Goal: Information Seeking & Learning: Find specific fact

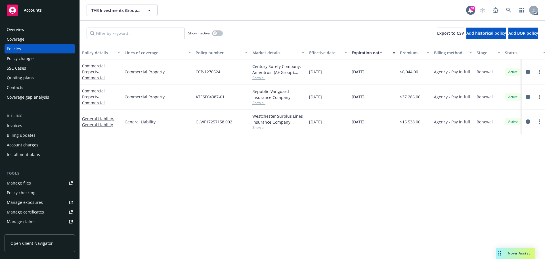
click at [24, 25] on div "Overview" at bounding box center [40, 29] width 66 height 9
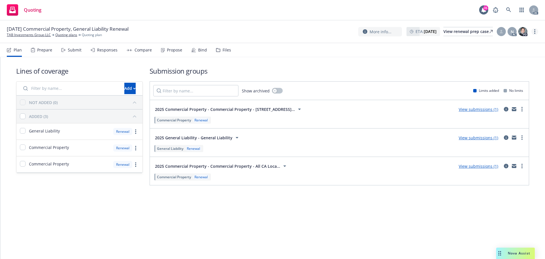
click at [536, 33] on link "more" at bounding box center [534, 31] width 7 height 7
drag, startPoint x: 515, startPoint y: 45, endPoint x: 503, endPoint y: 41, distance: 13.1
click at [515, 45] on link "Copy logging email" at bounding box center [506, 42] width 63 height 11
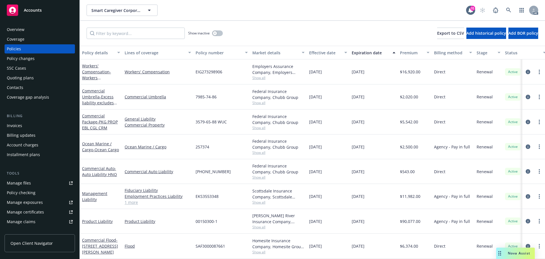
click at [260, 79] on span "Show all" at bounding box center [278, 77] width 52 height 5
click at [366, 87] on div "12/01/2025" at bounding box center [373, 96] width 48 height 25
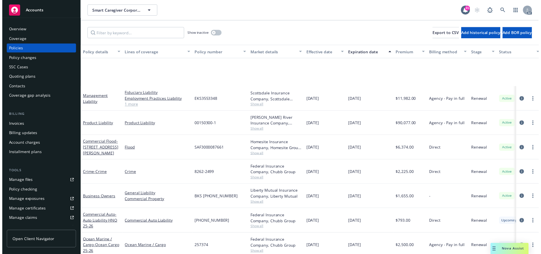
scroll to position [142, 0]
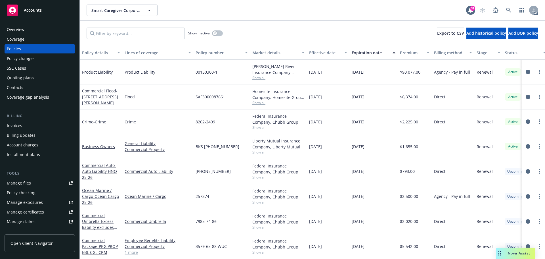
click at [264, 150] on span "Show all" at bounding box center [278, 152] width 52 height 5
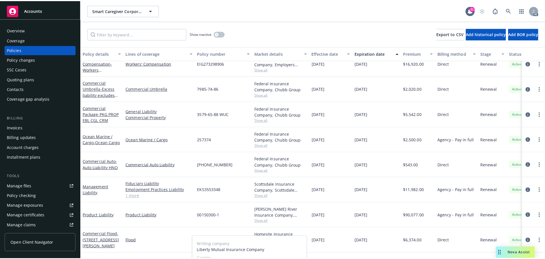
scroll to position [0, 0]
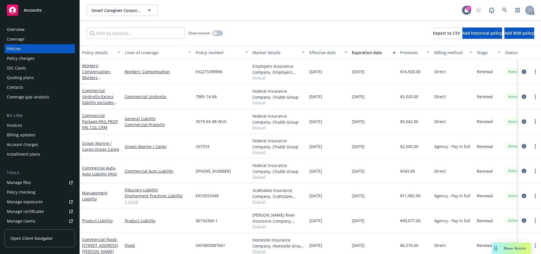
click at [256, 79] on span "Show all" at bounding box center [278, 77] width 52 height 5
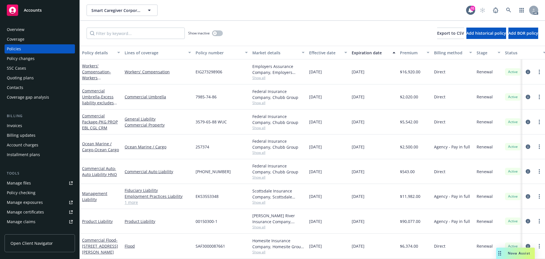
click at [282, 25] on div "Show inactive Export to CSV Add historical policy Add BOR policy" at bounding box center [312, 33] width 465 height 25
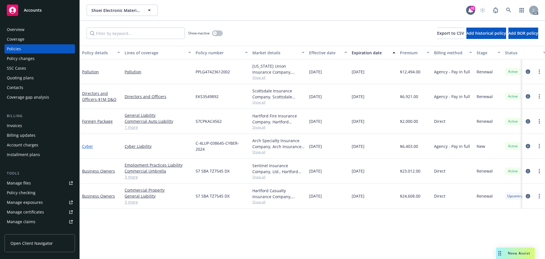
click at [87, 146] on link "Cyber" at bounding box center [87, 145] width 11 height 5
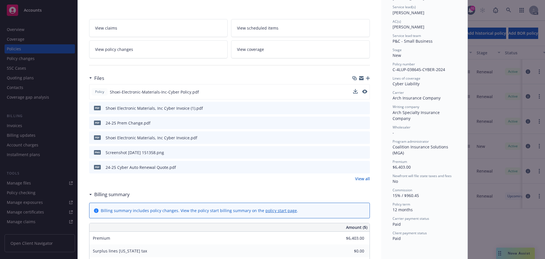
scroll to position [85, 0]
click at [362, 91] on icon "preview file" at bounding box center [364, 91] width 5 height 4
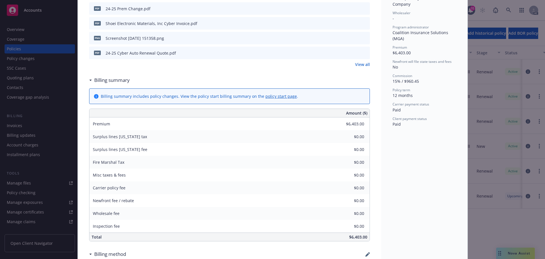
scroll to position [114, 0]
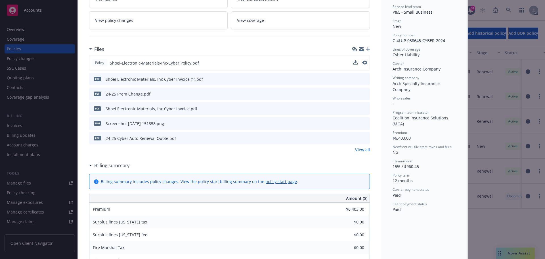
click at [363, 108] on icon "preview file" at bounding box center [364, 108] width 5 height 4
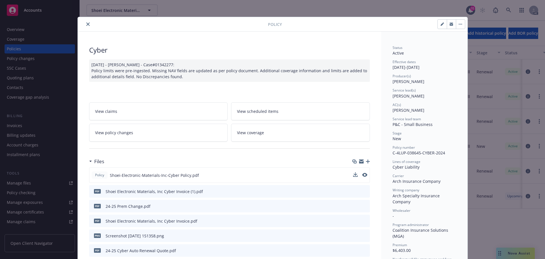
scroll to position [0, 0]
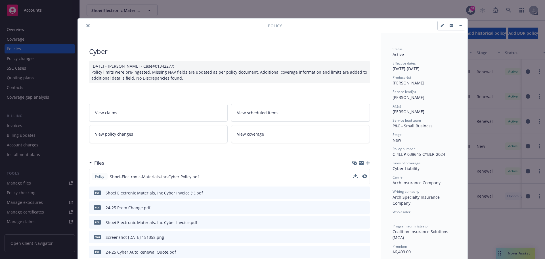
click at [87, 27] on button "close" at bounding box center [88, 25] width 7 height 7
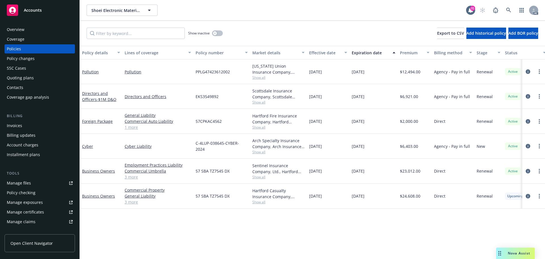
click at [519, 255] on span "Nova Assist" at bounding box center [519, 252] width 22 height 5
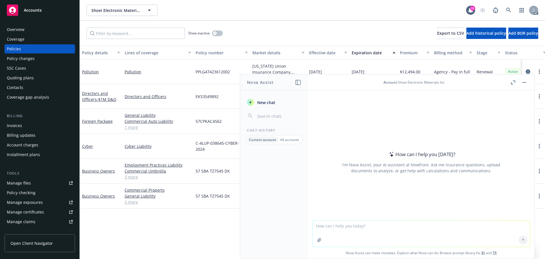
click at [355, 229] on textarea at bounding box center [421, 233] width 217 height 26
paste textarea "Insurer(s) and Participation Insurer Participation Arch Specialty Insurance Com…"
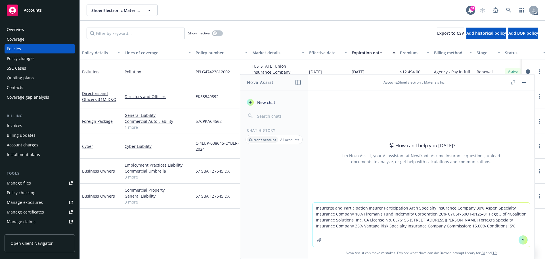
click at [404, 207] on textarea "Insurer(s) and Participation Insurer Participation Arch Specialty Insurance Com…" at bounding box center [421, 224] width 217 height 44
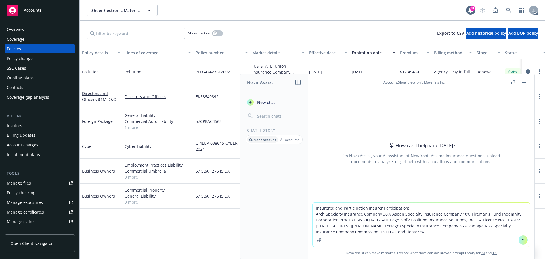
click at [389, 214] on textarea "Insurer(s) and Participation Insurer Participation: Arch Specialty Insurance Co…" at bounding box center [421, 224] width 217 height 44
click at [391, 214] on textarea "Insurer(s) and Participation Insurer Participation: Arch Specialty Insurance Co…" at bounding box center [421, 221] width 217 height 50
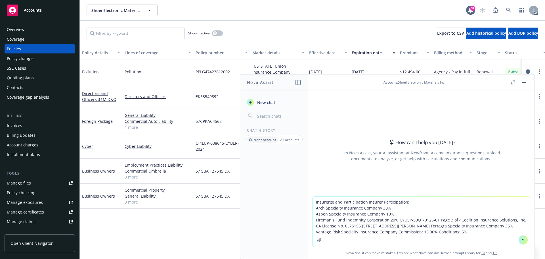
drag, startPoint x: 435, startPoint y: 219, endPoint x: 456, endPoint y: 219, distance: 21.0
click at [456, 219] on textarea "Insurer(s) and Participation Insurer Participation: Arch Specialty Insurance Co…" at bounding box center [421, 221] width 217 height 50
drag, startPoint x: 436, startPoint y: 219, endPoint x: 448, endPoint y: 225, distance: 13.1
click at [448, 225] on textarea "Insurer(s) and Participation Insurer Participation: Arch Specialty Insurance Co…" at bounding box center [421, 221] width 217 height 50
drag, startPoint x: 443, startPoint y: 218, endPoint x: 395, endPoint y: 217, distance: 47.1
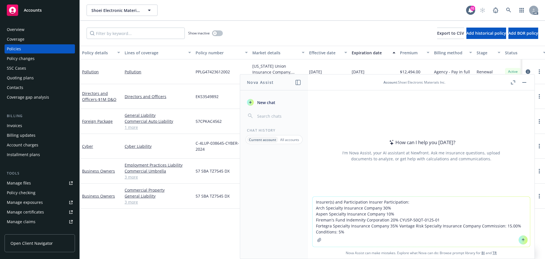
click at [395, 217] on textarea "Insurer(s) and Participation Insurer Participation: Arch Specialty Insurance Co…" at bounding box center [421, 221] width 217 height 50
click at [395, 225] on textarea "Insurer(s) and Participation Insurer Participation: Arch Specialty Insurance Co…" at bounding box center [421, 221] width 217 height 50
click at [395, 232] on textarea "Insurer(s) and Participation Insurer Participation: Arch Specialty Insurance Co…" at bounding box center [421, 221] width 217 height 50
click at [396, 233] on textarea "Insurer(s) and Participation Insurer Participation: Arch Specialty Insurance Co…" at bounding box center [421, 221] width 217 height 50
click at [398, 232] on textarea "Insurer(s) and Participation Insurer Participation: Arch Specialty Insurance Co…" at bounding box center [421, 221] width 217 height 50
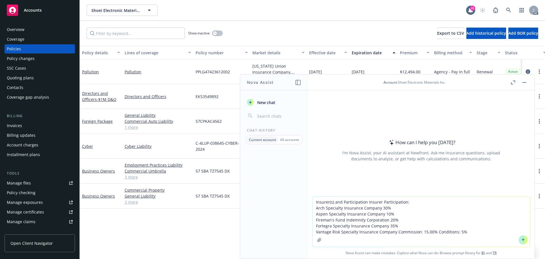
click at [398, 232] on textarea "Insurer(s) and Participation Insurer Participation: Arch Specialty Insurance Co…" at bounding box center [421, 221] width 217 height 50
drag, startPoint x: 395, startPoint y: 232, endPoint x: 430, endPoint y: 231, distance: 34.9
click at [430, 231] on textarea "Insurer(s) and Participation Insurer Participation: Arch Specialty Insurance Co…" at bounding box center [421, 221] width 217 height 50
click at [416, 203] on textarea "Insurer(s) and Participation Insurer Participation: Arch Specialty Insurance Co…" at bounding box center [421, 221] width 217 height 50
click at [408, 231] on textarea "Insurer(s) and Participation Insurer Participation: Arch Specialty Insurance Co…" at bounding box center [421, 221] width 217 height 50
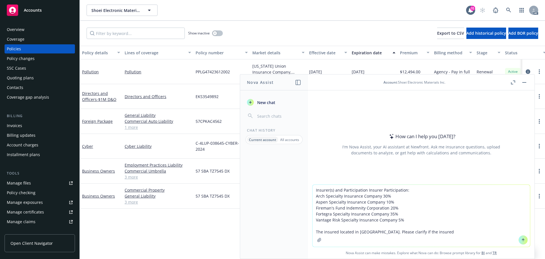
click at [314, 232] on textarea "Insurer(s) and Participation Insurer Participation: Arch Specialty Insurance Co…" at bounding box center [421, 216] width 217 height 62
click at [361, 231] on textarea "Insurer(s) and Participation Insurer Participation: Arch Specialty Insurance Co…" at bounding box center [421, 216] width 217 height 62
paste textarea "Coalition Insurance Solutions, Inc. CA License No. 0L76155 44 Montgomery Street…"
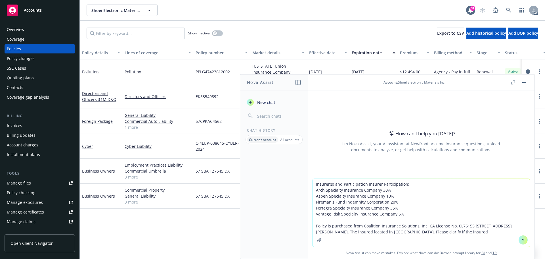
click at [472, 234] on textarea "Insurer(s) and Participation Insurer Participation: Arch Specialty Insurance Co…" at bounding box center [421, 213] width 217 height 68
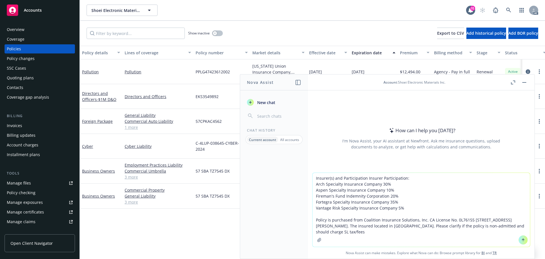
type textarea "Insurer(s) and Participation Insurer Participation: Arch Specialty Insurance Co…"
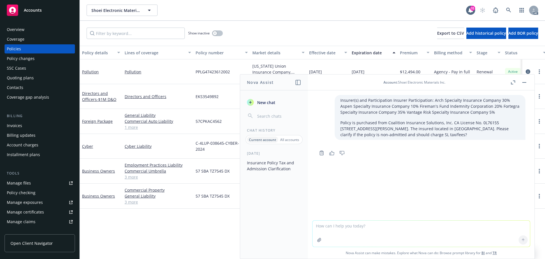
click at [441, 125] on p "Policy is purchased from Coalition Insurance Solutions, Inc. CA License No. 0L7…" at bounding box center [429, 129] width 179 height 18
drag, startPoint x: 169, startPoint y: 228, endPoint x: 159, endPoint y: 224, distance: 10.9
click at [169, 229] on div "Policy details Lines of coverage Policy number Market details Effective date Ex…" at bounding box center [312, 152] width 465 height 213
click at [262, 23] on div "Show inactive Export to CSV Add historical policy Add BOR policy" at bounding box center [312, 33] width 465 height 25
click at [29, 27] on div "Overview" at bounding box center [40, 29] width 66 height 9
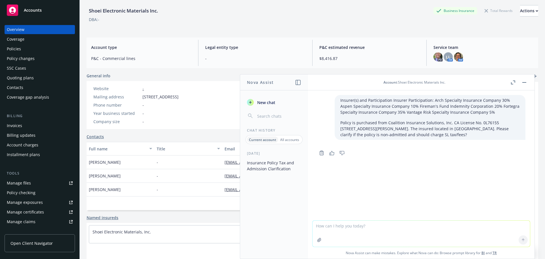
scroll to position [28, 0]
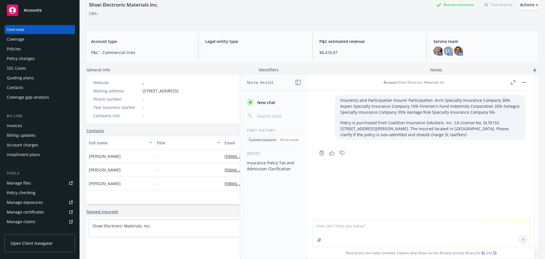
drag, startPoint x: 143, startPoint y: 91, endPoint x: 229, endPoint y: 93, distance: 85.5
click at [181, 93] on div "Mailing address 1110 NE Circle Blvd #110, Corvallis, OR, 97330" at bounding box center [136, 91] width 90 height 6
click at [181, 102] on div "Website - Mailing address 1110 NE Circle Blvd #110, Corvallis, OR, 97330 Phone …" at bounding box center [136, 98] width 90 height 39
drag, startPoint x: 136, startPoint y: 88, endPoint x: 226, endPoint y: 95, distance: 90.2
click at [181, 95] on div "Website - Mailing address 1110 NE Circle Blvd #110, Corvallis, OR, 97330 Phone …" at bounding box center [136, 98] width 90 height 39
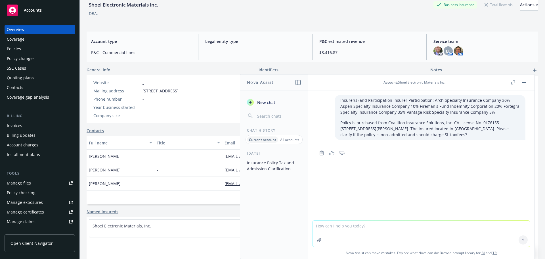
click at [181, 95] on div "Website - Mailing address 1110 NE Circle Blvd #110, Corvallis, OR, 97330 Phone …" at bounding box center [136, 98] width 90 height 39
click at [181, 111] on div "Website - Mailing address 1110 NE Circle Blvd #110, Corvallis, OR, 97330 Phone …" at bounding box center [136, 98] width 90 height 39
drag, startPoint x: 231, startPoint y: 91, endPoint x: 142, endPoint y: 91, distance: 89.1
click at [142, 91] on div "Website - Mailing address 1110 NE Circle Blvd #110, Corvallis, OR, 97330 Phone …" at bounding box center [136, 99] width 99 height 48
click at [153, 92] on span "1110 NE Circle Blvd #110, Corvallis, OR, 97330" at bounding box center [160, 91] width 36 height 6
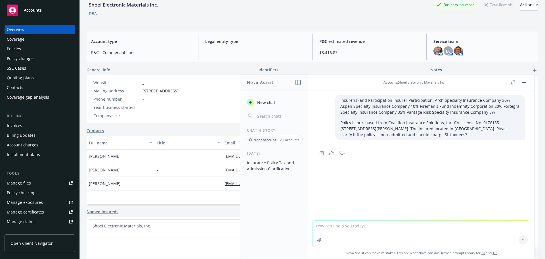
click at [94, 92] on div "Mailing address" at bounding box center [116, 91] width 47 height 6
click at [366, 224] on textarea at bounding box center [421, 233] width 217 height 26
type textarea "correction: it seems the insured located in OR state"
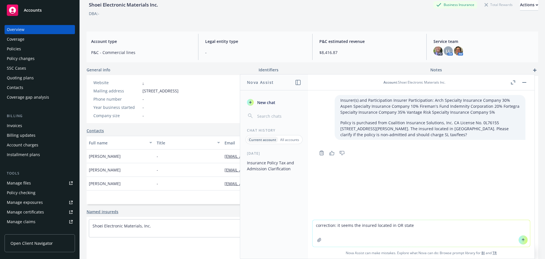
drag, startPoint x: 516, startPoint y: 243, endPoint x: 518, endPoint y: 240, distance: 3.2
click at [517, 242] on div at bounding box center [523, 240] width 14 height 14
click at [521, 240] on icon at bounding box center [523, 240] width 4 height 4
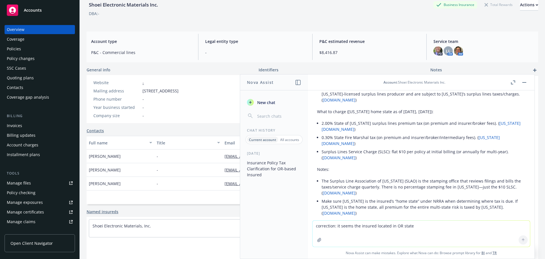
scroll to position [193, 0]
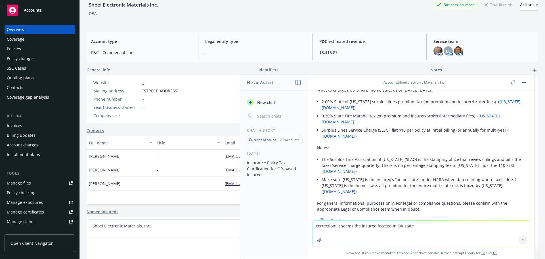
click at [29, 60] on div "Policy changes" at bounding box center [21, 58] width 28 height 9
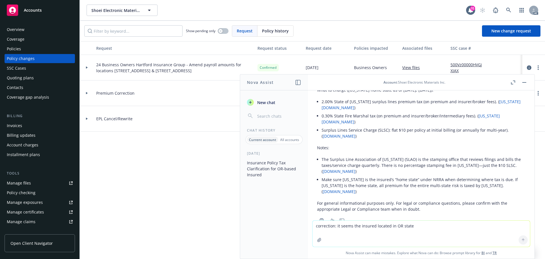
click at [162, 73] on span "24 Business Owners Hartford Insurance Group - Amend payroll amounts for locatio…" at bounding box center [174, 68] width 157 height 12
click at [522, 83] on button "button" at bounding box center [524, 82] width 7 height 7
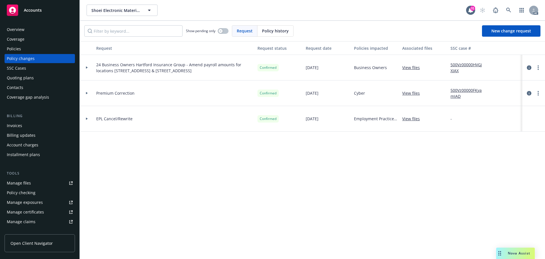
click at [87, 66] on icon at bounding box center [87, 67] width 2 height 2
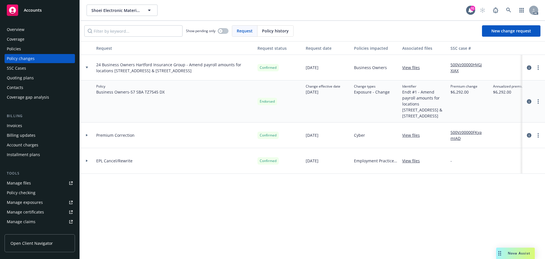
click at [148, 148] on div "Premium Correction" at bounding box center [174, 135] width 161 height 26
click at [527, 68] on icon "circleInformation" at bounding box center [529, 67] width 5 height 5
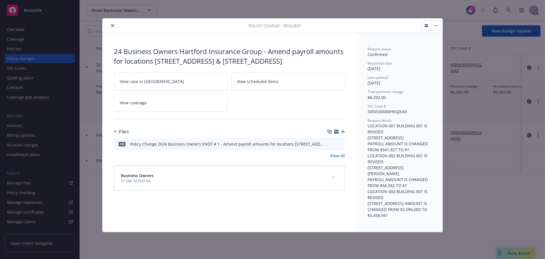
click at [338, 145] on icon "preview file" at bounding box center [339, 143] width 5 height 4
click at [111, 25] on icon "close" at bounding box center [112, 25] width 3 height 3
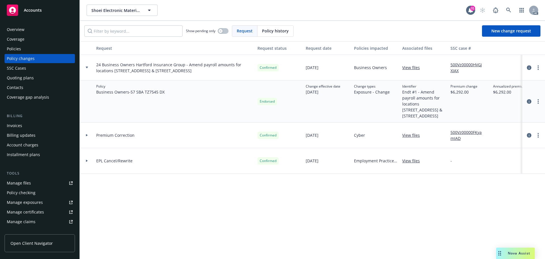
click at [30, 49] on div "Policies" at bounding box center [40, 48] width 66 height 9
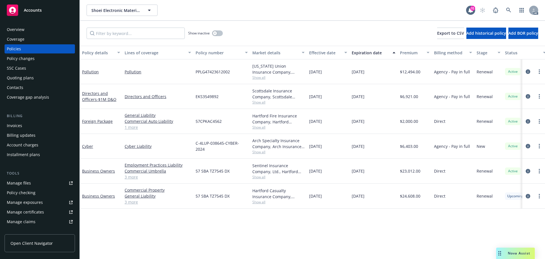
click at [26, 29] on div "Overview" at bounding box center [40, 29] width 66 height 9
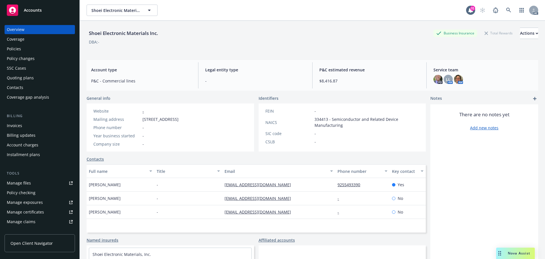
click at [25, 58] on div "Policy changes" at bounding box center [21, 58] width 28 height 9
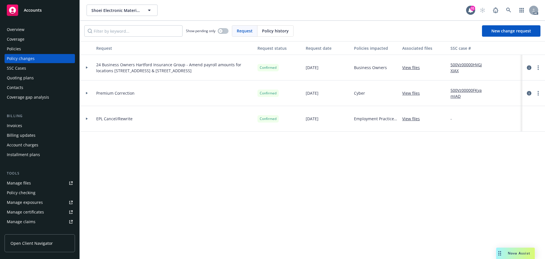
click at [85, 92] on div at bounding box center [87, 93] width 10 height 2
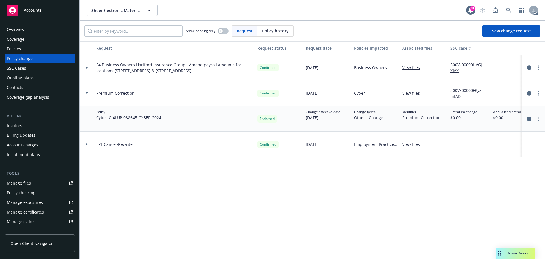
click at [526, 117] on div at bounding box center [534, 118] width 18 height 7
click at [527, 118] on icon "circleInformation" at bounding box center [529, 118] width 5 height 5
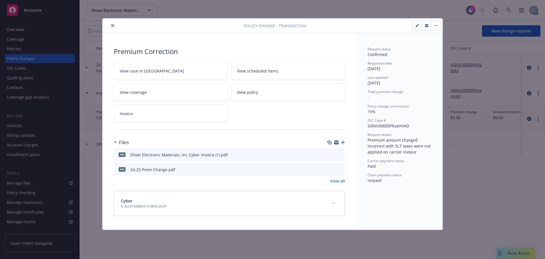
click at [341, 169] on icon "preview file" at bounding box center [339, 169] width 5 height 4
click at [112, 26] on icon "close" at bounding box center [112, 25] width 3 height 3
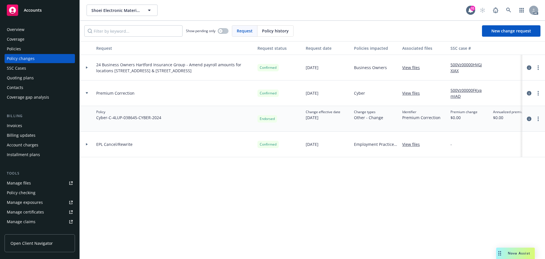
click at [506, 251] on div "Nova Assist" at bounding box center [519, 252] width 32 height 5
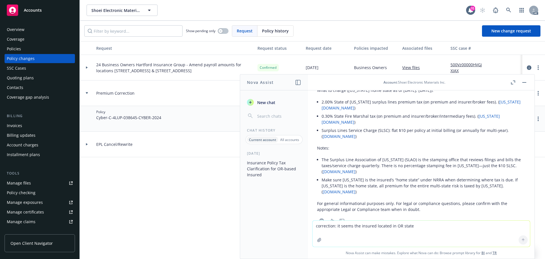
scroll to position [193, 0]
drag, startPoint x: 327, startPoint y: 148, endPoint x: 458, endPoint y: 148, distance: 130.9
click at [458, 155] on li "The Surplus Line Association of Oregon (SLAO) is the stamping office that revie…" at bounding box center [424, 165] width 204 height 20
click at [427, 158] on li "The Surplus Line Association of Oregon (SLAO) is the stamping office that revie…" at bounding box center [424, 165] width 204 height 20
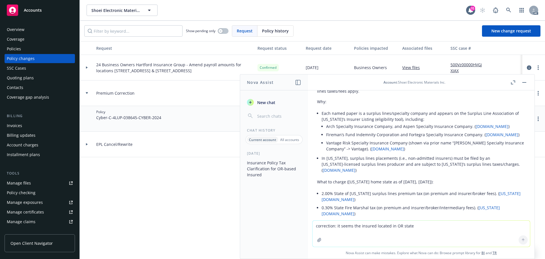
scroll to position [108, 0]
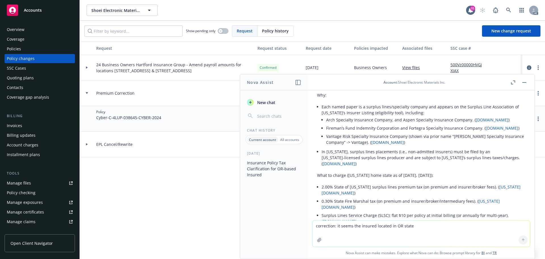
click at [24, 49] on div "Policies" at bounding box center [40, 48] width 66 height 9
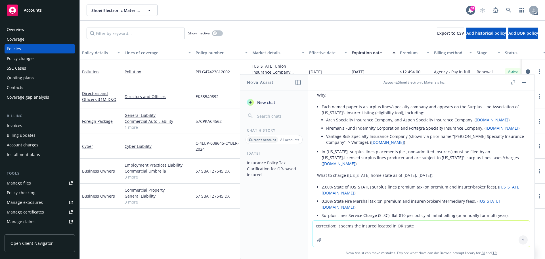
click at [523, 83] on button "button" at bounding box center [524, 82] width 7 height 7
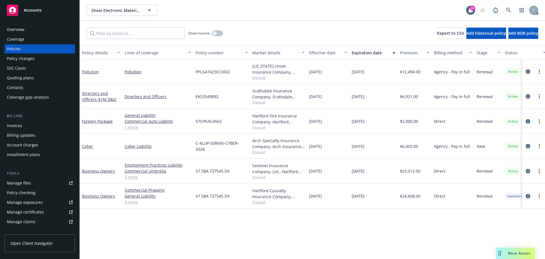
click at [260, 154] on div "Arch Specialty Insurance Company, Arch Insurance Company, Coalition Insurance S…" at bounding box center [278, 146] width 57 height 25
click at [260, 153] on span "Show all" at bounding box center [278, 151] width 52 height 5
click at [90, 148] on link "Cyber" at bounding box center [87, 145] width 11 height 5
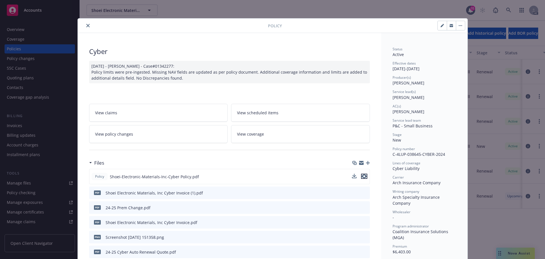
click at [364, 175] on icon "preview file" at bounding box center [364, 176] width 5 height 4
drag, startPoint x: 88, startPoint y: 26, endPoint x: 311, endPoint y: 60, distance: 225.8
click at [88, 26] on button "close" at bounding box center [88, 25] width 7 height 7
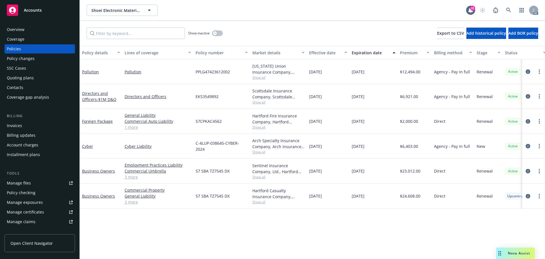
click at [522, 252] on span "Nova Assist" at bounding box center [519, 252] width 22 height 5
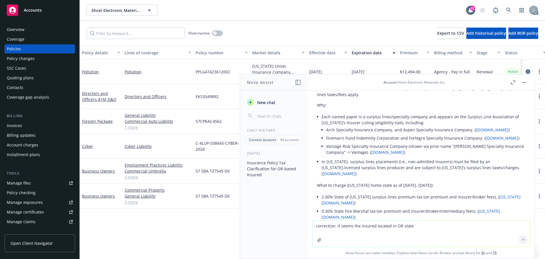
scroll to position [108, 0]
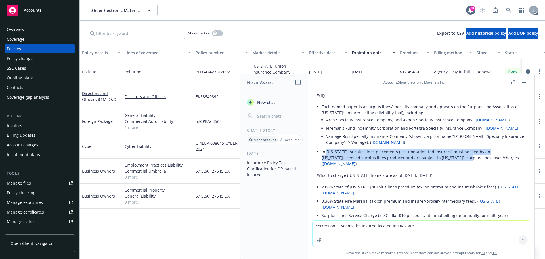
drag, startPoint x: 326, startPoint y: 152, endPoint x: 442, endPoint y: 161, distance: 116.2
click at [442, 161] on li "In Oregon, surplus lines placements (i.e., non‑admitted insurers) must be filed…" at bounding box center [424, 157] width 204 height 20
click at [27, 25] on div "Overview" at bounding box center [40, 29] width 66 height 9
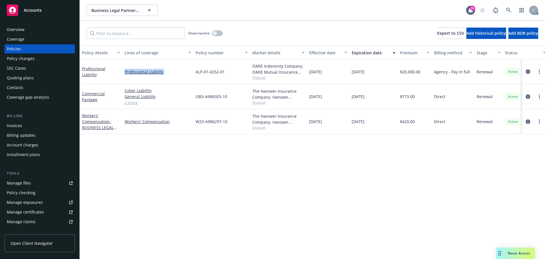
drag, startPoint x: 169, startPoint y: 71, endPoint x: 121, endPoint y: 70, distance: 47.7
click at [121, 70] on div "Professional Liability Professional Liability ALP-01-0252-01 ISMIE Indemnity Co…" at bounding box center [354, 71] width 548 height 25
copy div "Professional Liability"
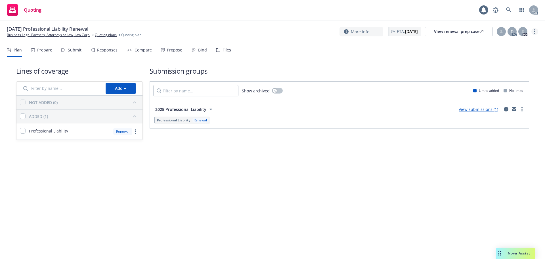
click at [537, 31] on link "more" at bounding box center [534, 31] width 7 height 7
click at [506, 43] on link "Copy logging email" at bounding box center [506, 42] width 63 height 11
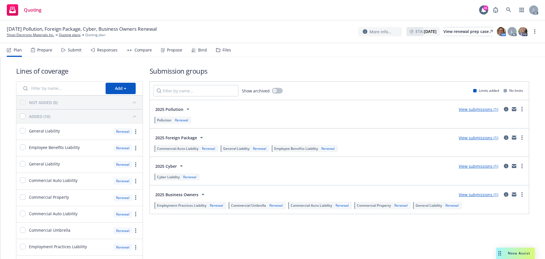
click at [180, 48] on div "Propose" at bounding box center [174, 50] width 15 height 5
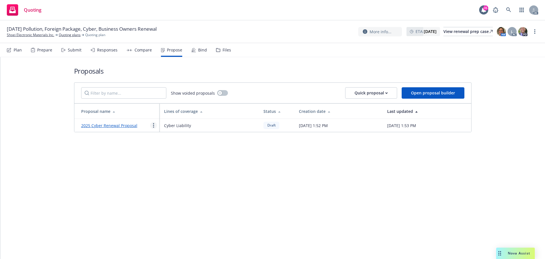
click at [154, 126] on link "more" at bounding box center [153, 125] width 7 height 7
click at [101, 50] on div "Responses" at bounding box center [107, 50] width 20 height 5
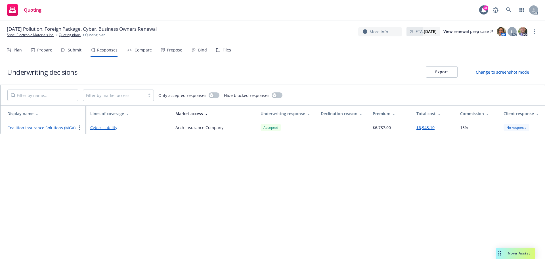
click at [53, 128] on button "Coalition Insurance Solutions (MGA)" at bounding box center [41, 128] width 68 height 6
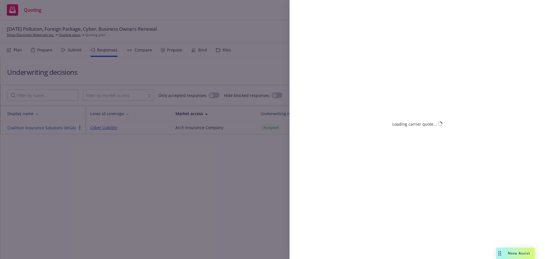
select select "OR"
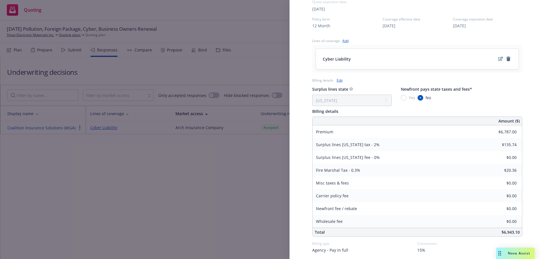
scroll to position [199, 0]
click at [146, 167] on div "Display Name Coalition Insurance Solutions (MGA) Carrier Arch Insurance Company…" at bounding box center [272, 129] width 545 height 259
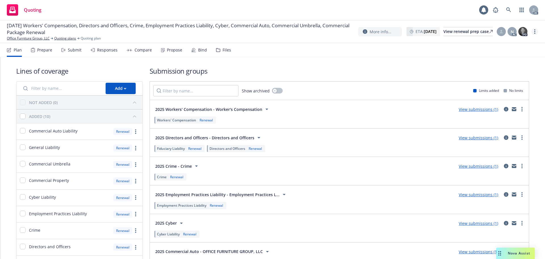
click at [535, 32] on icon "more" at bounding box center [534, 31] width 1 height 5
click at [501, 45] on link "Copy logging email" at bounding box center [506, 42] width 63 height 11
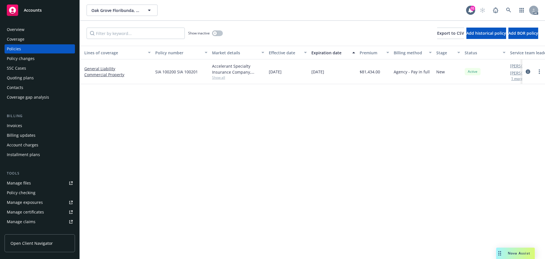
scroll to position [0, 83]
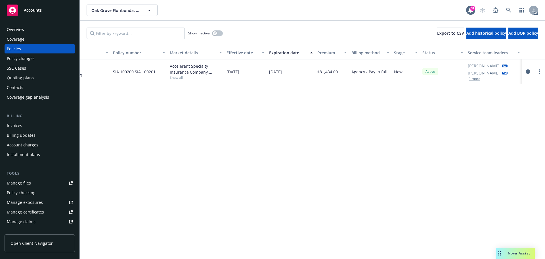
click at [475, 80] on button "1 more" at bounding box center [474, 78] width 11 height 3
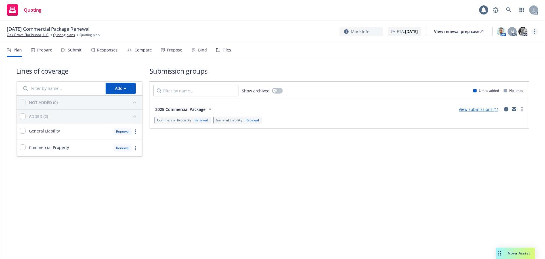
click at [535, 33] on circle "more" at bounding box center [534, 33] width 1 height 1
click at [508, 45] on link "Copy logging email" at bounding box center [506, 42] width 63 height 11
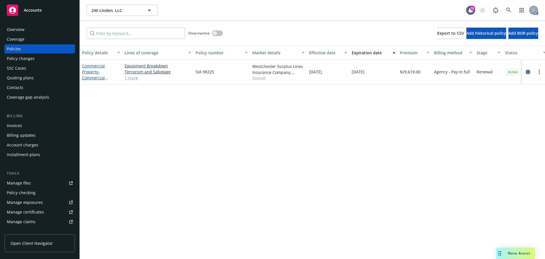
click at [100, 78] on span "- Commercial Property - Group Policy" at bounding box center [98, 80] width 32 height 23
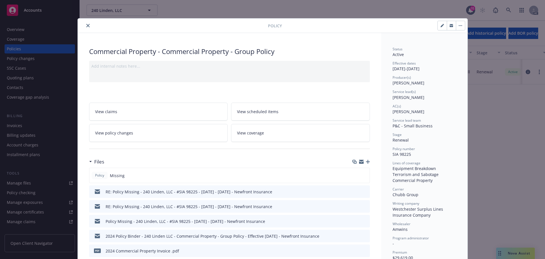
scroll to position [28, 0]
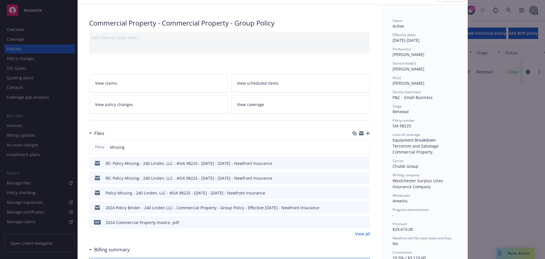
click at [362, 163] on icon "preview file" at bounding box center [364, 163] width 5 height 4
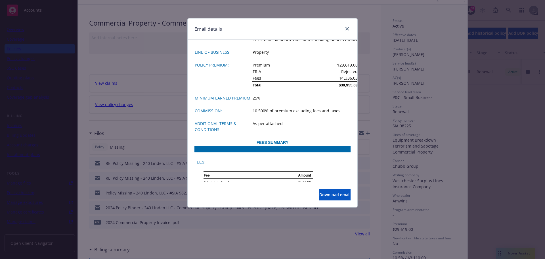
scroll to position [766, 0]
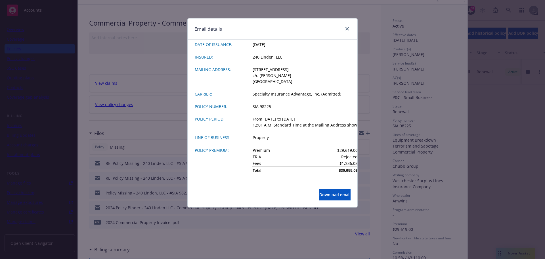
click at [166, 132] on div "Email details RE: Policy Missing - 240 Linden, LLC - #SIA 98225 - 12/31/2024 - …" at bounding box center [272, 129] width 545 height 259
click at [349, 29] on link "close" at bounding box center [347, 28] width 7 height 7
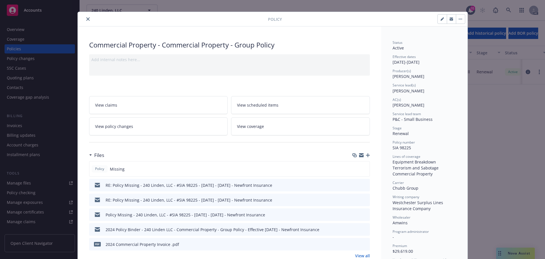
scroll to position [0, 0]
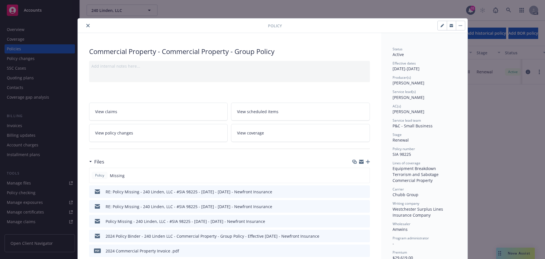
click at [89, 25] on button "close" at bounding box center [88, 25] width 7 height 7
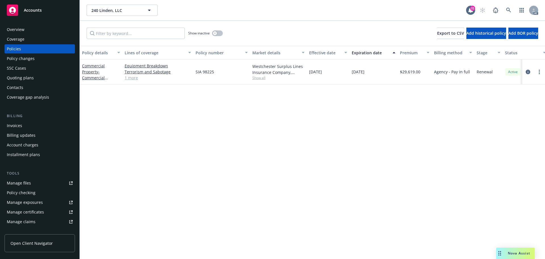
click at [26, 30] on div "Overview" at bounding box center [40, 29] width 66 height 9
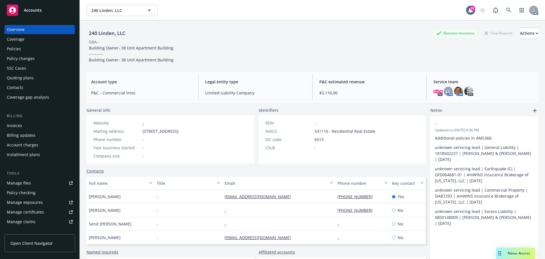
click at [17, 51] on div "Policies" at bounding box center [14, 48] width 14 height 9
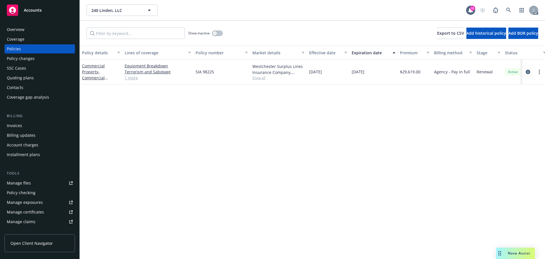
click at [129, 80] on link "1 more" at bounding box center [158, 78] width 66 height 6
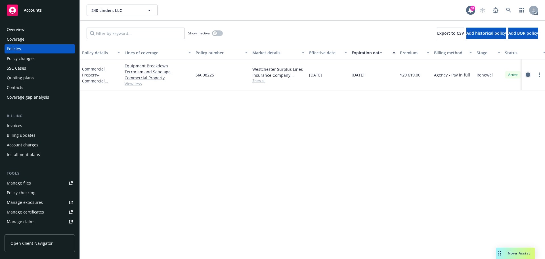
click at [528, 76] on icon "circleInformation" at bounding box center [528, 74] width 5 height 5
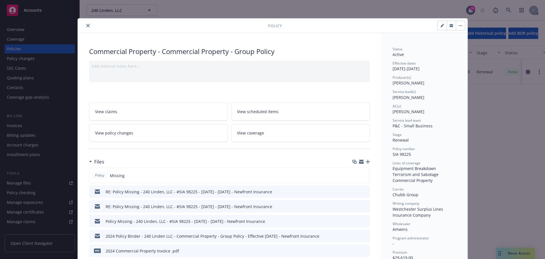
scroll to position [17, 0]
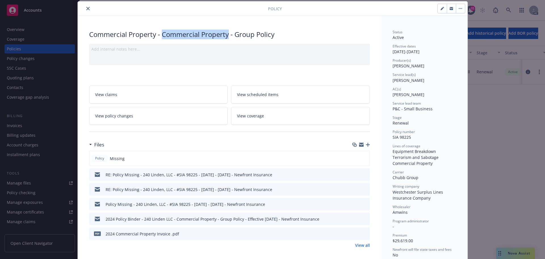
drag, startPoint x: 160, startPoint y: 35, endPoint x: 228, endPoint y: 36, distance: 67.6
click at [228, 36] on div "Commercial Property - Commercial Property - Group Policy" at bounding box center [229, 35] width 281 height 10
copy div "Commercial Property"
drag, startPoint x: 408, startPoint y: 137, endPoint x: 389, endPoint y: 137, distance: 19.3
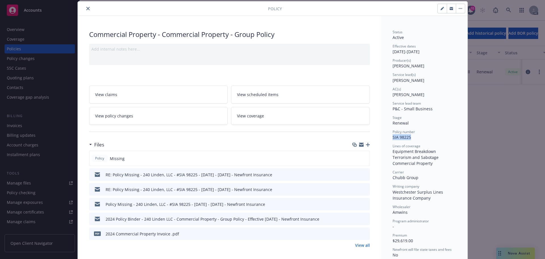
copy span "SIA 98225"
drag, startPoint x: 429, startPoint y: 65, endPoint x: 433, endPoint y: 56, distance: 10.0
click at [429, 65] on div "Producer(s) Steve Leveroni" at bounding box center [425, 63] width 64 height 11
drag, startPoint x: 436, startPoint y: 52, endPoint x: 391, endPoint y: 52, distance: 44.9
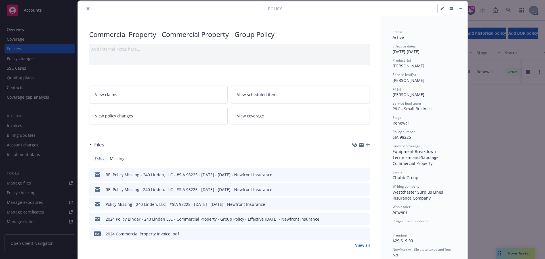
click at [393, 52] on div "Effective dates 12/31/2024 - 12/31/2025" at bounding box center [425, 49] width 64 height 11
copy div "12/31/2024 - 12/31/2025"
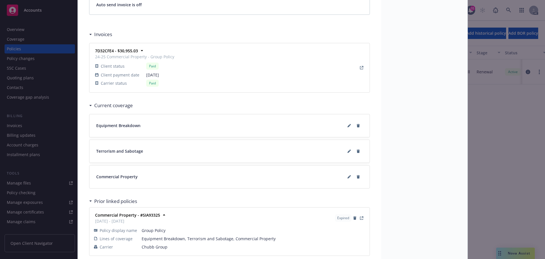
scroll to position [528, 0]
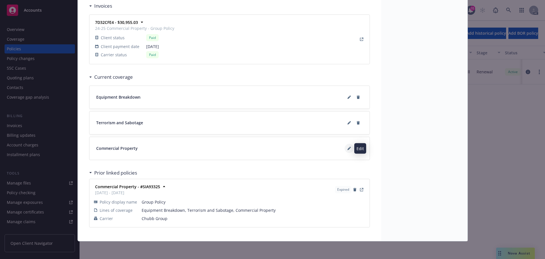
click at [347, 148] on icon at bounding box center [348, 148] width 3 height 3
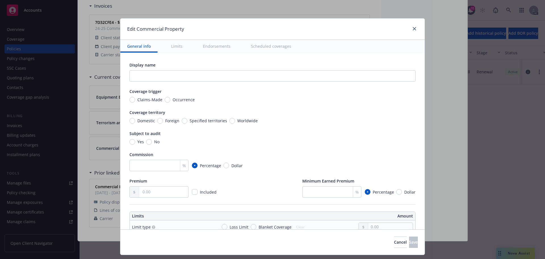
click at [264, 48] on button "Scheduled coverages" at bounding box center [271, 46] width 54 height 13
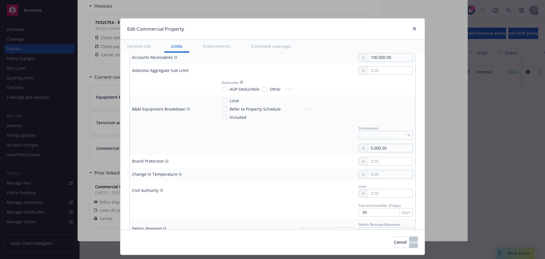
scroll to position [483, 0]
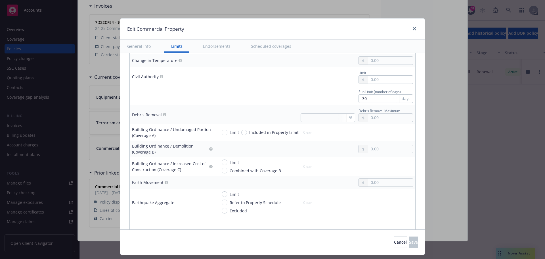
click at [460, 148] on div "Edit Commercial Property General info Limits Endorsements Scheduled coverages D…" at bounding box center [272, 129] width 545 height 259
click at [414, 29] on icon "close" at bounding box center [414, 28] width 3 height 3
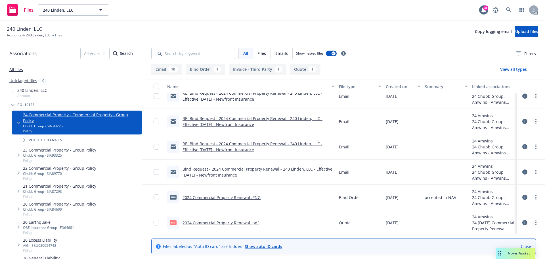
scroll to position [186, 0]
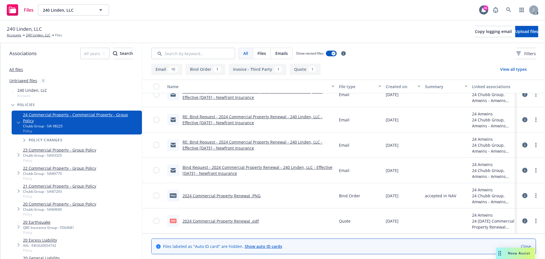
click at [253, 221] on link "2024 Commercial Property Renewal .pdf" at bounding box center [221, 220] width 76 height 5
click at [273, 68] on button "Invoice - Third Party 1" at bounding box center [258, 69] width 58 height 11
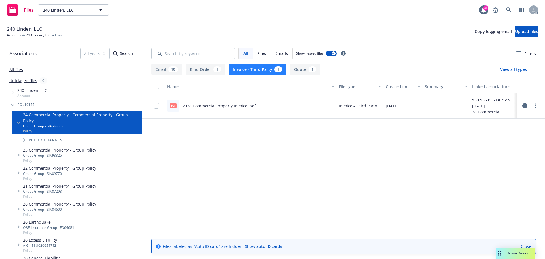
scroll to position [0, 0]
click at [210, 68] on button "Bind Order 1" at bounding box center [206, 69] width 40 height 11
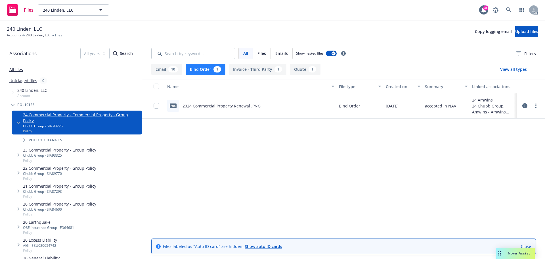
click at [169, 68] on div "10" at bounding box center [173, 69] width 10 height 6
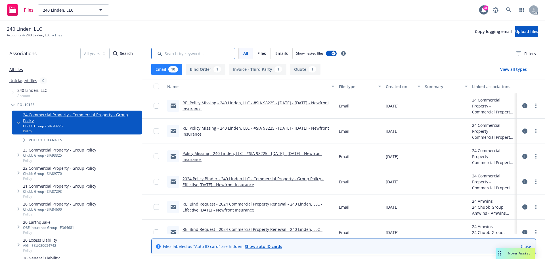
click at [190, 55] on input "Search by keyword..." at bounding box center [193, 53] width 84 height 11
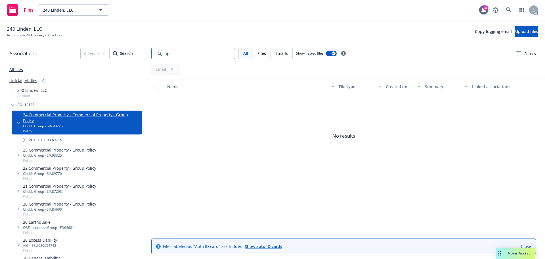
type input "a"
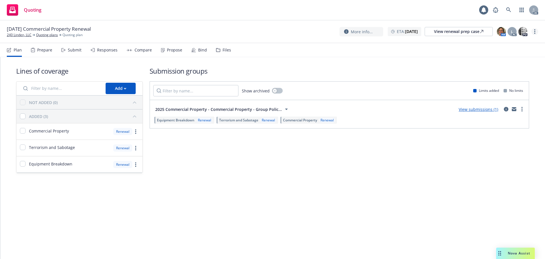
click at [536, 33] on link "more" at bounding box center [534, 31] width 7 height 7
click at [508, 43] on link "Copy logging email" at bounding box center [506, 42] width 63 height 11
click at [72, 49] on div "Submit" at bounding box center [75, 50] width 14 height 5
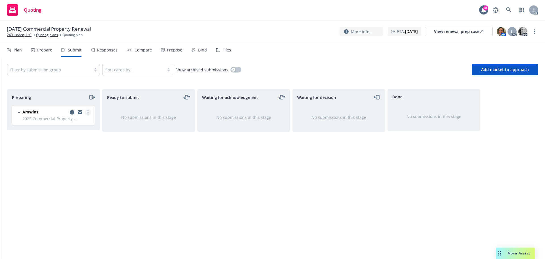
click at [88, 113] on icon "more" at bounding box center [87, 112] width 1 height 5
click at [70, 133] on span "Log acknowledgement" at bounding box center [62, 134] width 56 height 5
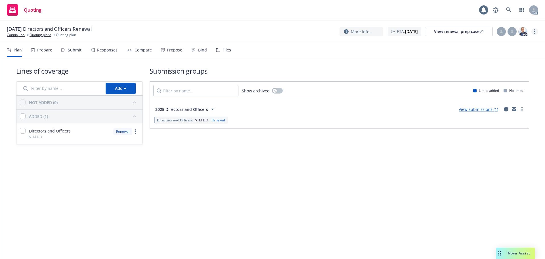
click at [534, 32] on link "more" at bounding box center [534, 31] width 7 height 7
drag, startPoint x: 504, startPoint y: 43, endPoint x: 412, endPoint y: 26, distance: 92.6
click at [504, 43] on link "Copy logging email" at bounding box center [506, 42] width 63 height 11
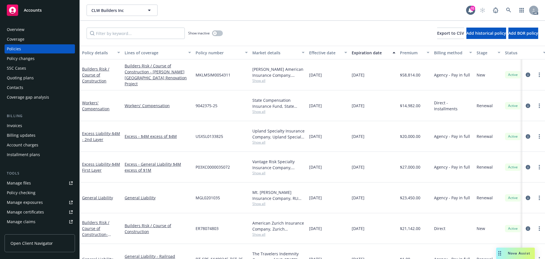
click at [371, 53] on div "Expiration date" at bounding box center [370, 53] width 37 height 6
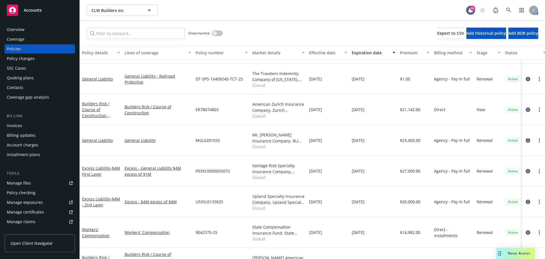
scroll to position [3, 0]
